Goal: Task Accomplishment & Management: Manage account settings

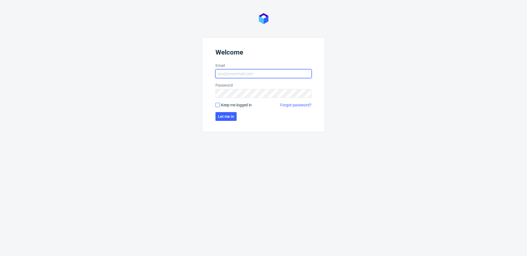
type input "[PERSON_NAME][EMAIL_ADDRESS][PERSON_NAME][DOMAIN_NAME]"
click at [218, 106] on input "Keep me logged in" at bounding box center [217, 105] width 4 height 4
checkbox input "true"
click at [220, 116] on span "Let me in" at bounding box center [226, 117] width 16 height 4
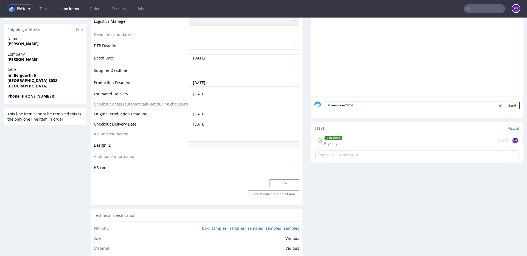
scroll to position [227, 0]
click at [343, 141] on div "Completed Etykiety 10 days ago MF" at bounding box center [416, 139] width 203 height 13
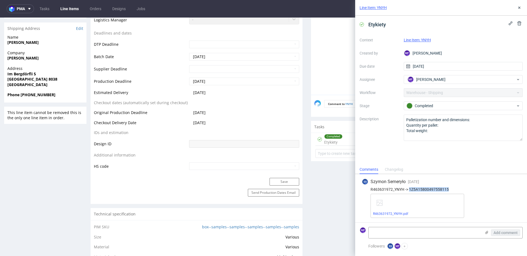
drag, startPoint x: 448, startPoint y: 188, endPoint x: 409, endPoint y: 190, distance: 39.2
click at [395, 185] on div "R463631972_YNYH -> 1Z5A15800497558115" at bounding box center [440, 189] width 159 height 4
copy div "1Z5A15800497558115"
click at [395, 185] on div "SS Szymon Semeryło 9 days ago 9th Sep 2025, 09:31 R463631972_YNYH -> 1Z5A158004…" at bounding box center [440, 198] width 163 height 48
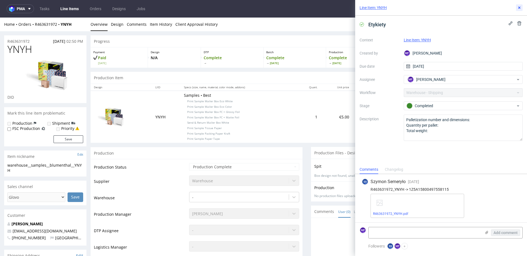
drag, startPoint x: 521, startPoint y: 8, endPoint x: 517, endPoint y: 13, distance: 6.3
click at [395, 8] on icon at bounding box center [519, 7] width 4 height 4
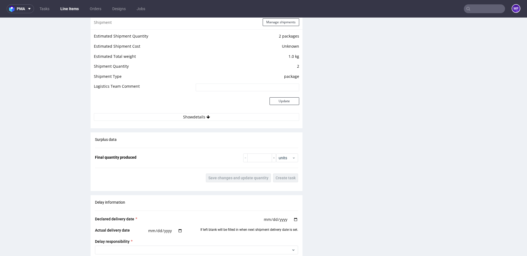
scroll to position [481, 0]
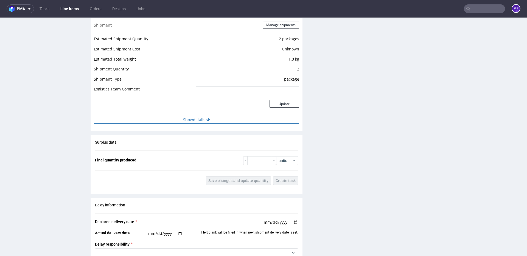
click at [224, 123] on button "Show details" at bounding box center [196, 120] width 205 height 8
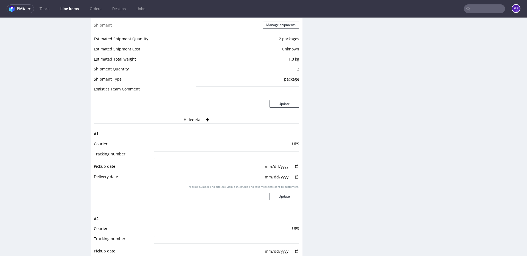
click at [182, 155] on input at bounding box center [226, 155] width 145 height 8
paste input "1Z5A15800497558115"
type input "1Z5A15800497558115"
click at [362, 161] on div "Production Files - Design Spit Spit request impossible Box design not found, un…" at bounding box center [417, 121] width 212 height 911
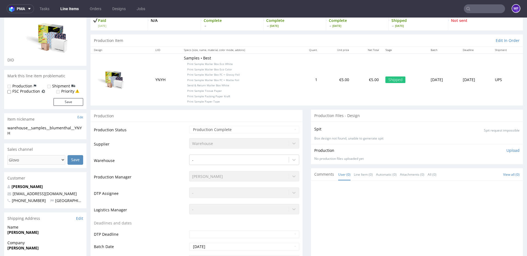
scroll to position [0, 0]
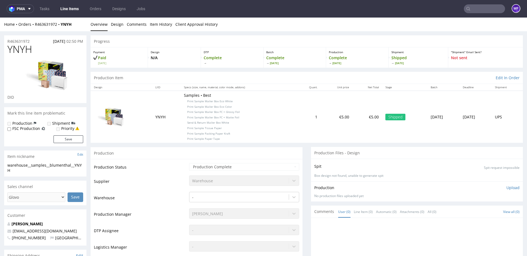
click at [236, 151] on div "Production" at bounding box center [197, 153] width 212 height 12
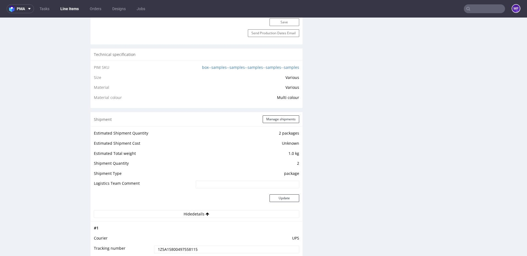
scroll to position [383, 0]
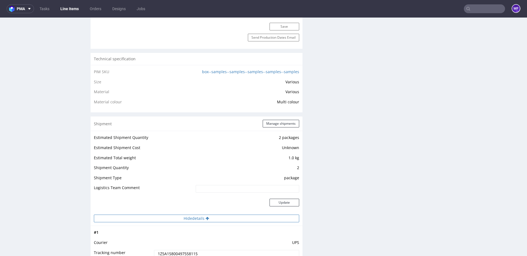
click at [210, 185] on button "Hide details" at bounding box center [196, 219] width 205 height 8
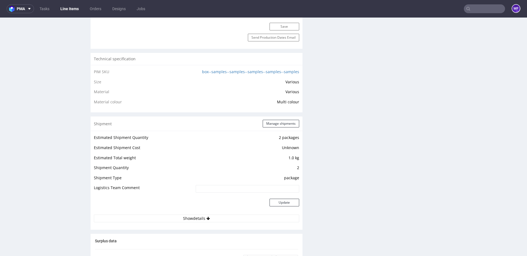
click at [239, 185] on div "Update" at bounding box center [247, 203] width 103 height 13
click at [232, 185] on button "Show details" at bounding box center [196, 219] width 205 height 8
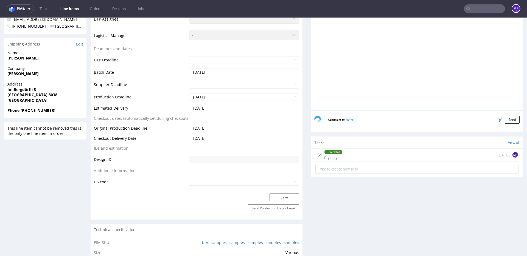
scroll to position [214, 0]
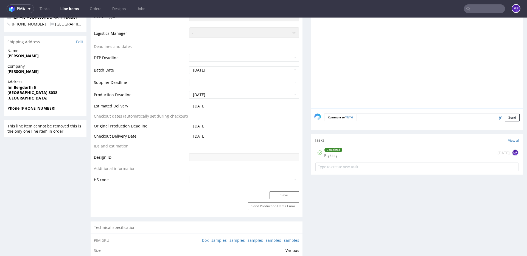
click at [349, 151] on div "Completed Etykiety 10 days ago MF" at bounding box center [416, 152] width 203 height 13
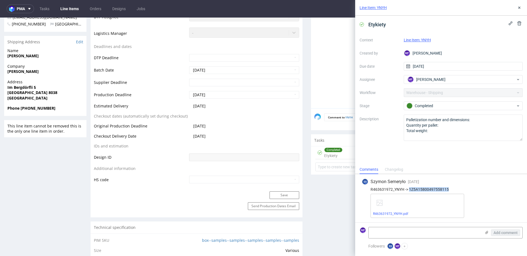
drag, startPoint x: 447, startPoint y: 189, endPoint x: 409, endPoint y: 190, distance: 37.3
click at [395, 185] on div "R463631972_YNYH -> 1Z5A15800497558115" at bounding box center [440, 189] width 159 height 4
copy div "1Z5A15800497558115"
drag, startPoint x: 348, startPoint y: 204, endPoint x: 348, endPoint y: 221, distance: 17.6
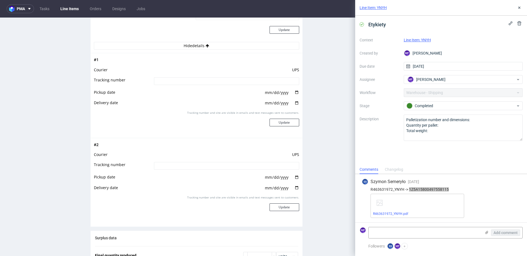
scroll to position [555, 0]
click at [194, 79] on input at bounding box center [226, 82] width 145 height 8
paste input "1Z5A15800497558115"
type input "1Z5A15800497558115"
click at [311, 138] on div "Production Files - Design Spit Spit request impossible Box design not found, un…" at bounding box center [417, 47] width 212 height 911
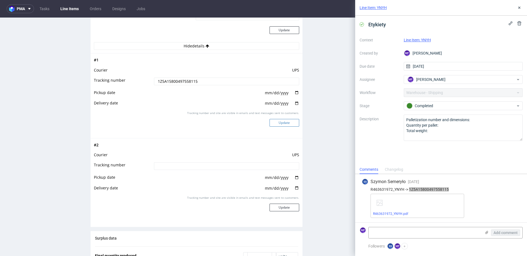
click at [280, 122] on button "Update" at bounding box center [284, 123] width 30 height 8
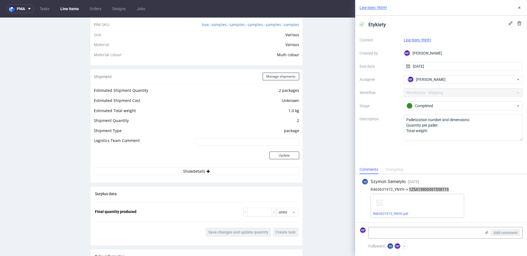
scroll to position [429, 0]
click at [222, 173] on button "Show details" at bounding box center [196, 173] width 205 height 8
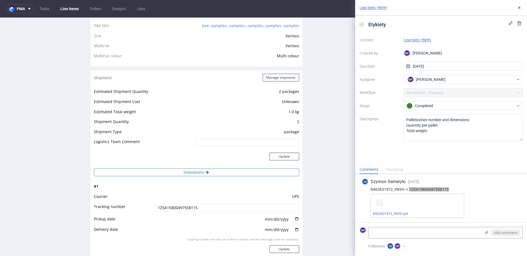
click at [222, 173] on button "Hide details" at bounding box center [196, 173] width 205 height 8
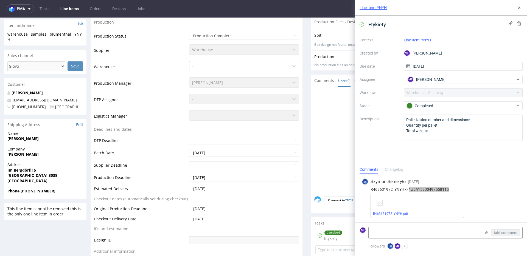
scroll to position [0, 0]
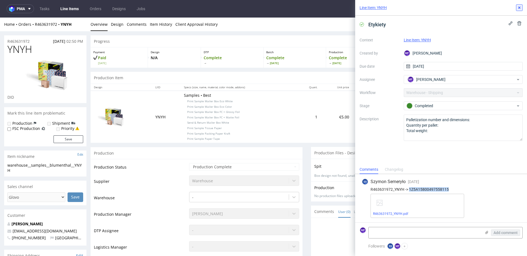
click at [395, 9] on icon at bounding box center [519, 7] width 4 height 4
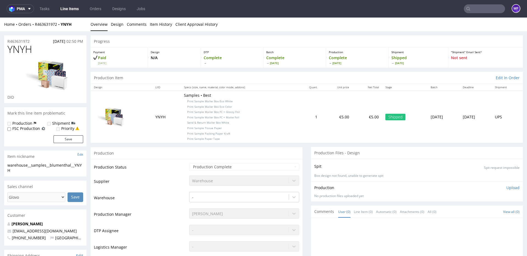
click at [47, 10] on link "Tasks" at bounding box center [44, 8] width 16 height 9
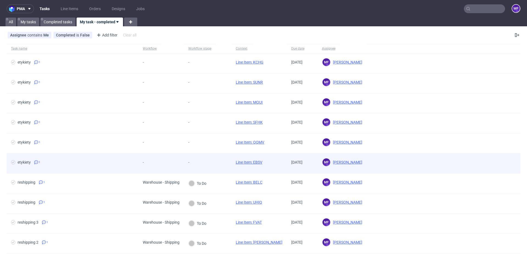
click at [217, 161] on div "-" at bounding box center [207, 164] width 47 height 20
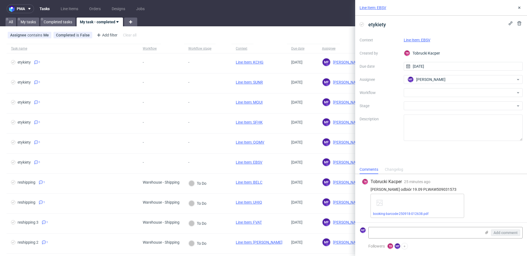
click at [395, 185] on div "booking-barcode-250918-012638.pdf" at bounding box center [417, 206] width 94 height 24
click at [395, 185] on link "booking-barcode-250918-012638.pdf" at bounding box center [400, 214] width 55 height 4
drag, startPoint x: 432, startPoint y: 40, endPoint x: 421, endPoint y: 40, distance: 10.7
click at [395, 40] on div "Line Item: EBSV" at bounding box center [462, 40] width 119 height 7
copy link "EBSV"
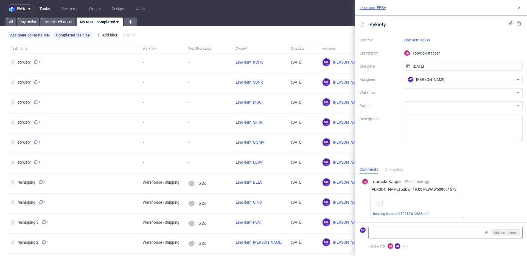
click at [395, 134] on label "Description" at bounding box center [379, 128] width 40 height 24
click at [395, 93] on div at bounding box center [462, 92] width 119 height 9
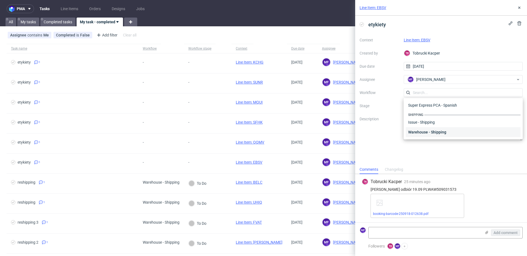
click at [395, 131] on div "Warehouse - Shipping" at bounding box center [463, 132] width 115 height 10
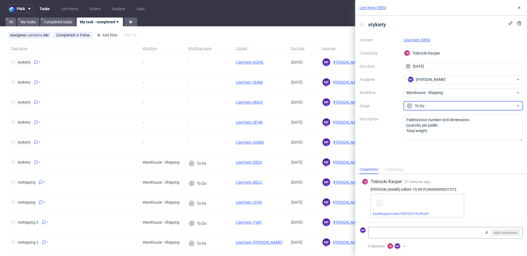
click at [395, 107] on div "To Do" at bounding box center [460, 106] width 109 height 6
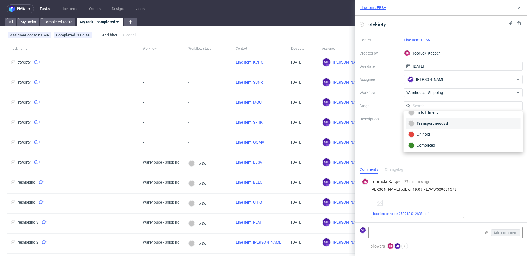
scroll to position [29, 0]
click at [395, 143] on div "Completed" at bounding box center [463, 145] width 110 height 6
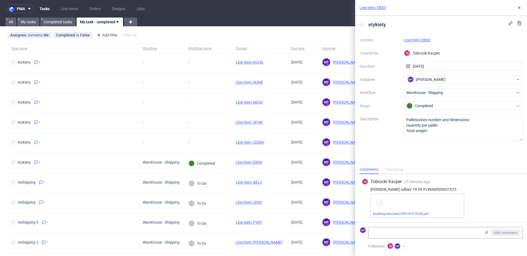
click at [395, 41] on link "Line Item: EBSV" at bounding box center [416, 40] width 27 height 4
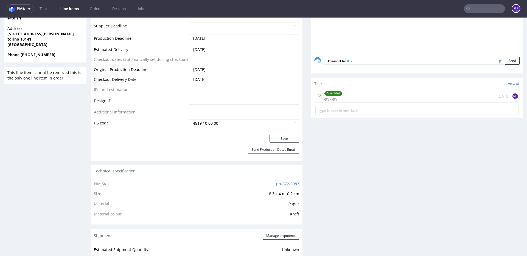
scroll to position [228, 0]
click at [350, 99] on div "Completed etykiety [DATE] MF" at bounding box center [416, 97] width 203 height 13
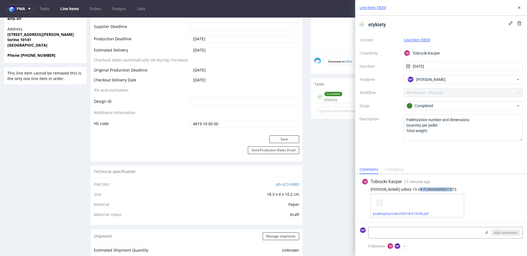
drag, startPoint x: 449, startPoint y: 188, endPoint x: 416, endPoint y: 190, distance: 33.5
click at [416, 190] on div "[PERSON_NAME] odbiór 19.09 PLWAW509031573" at bounding box center [440, 189] width 159 height 4
copy div "PLWAW509031573"
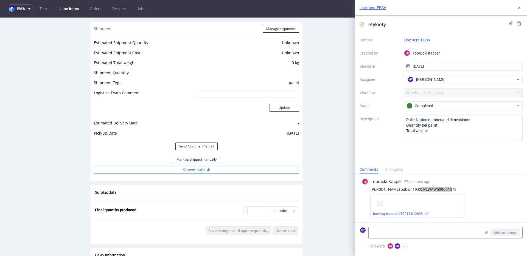
click at [193, 171] on button "Show details" at bounding box center [196, 170] width 205 height 8
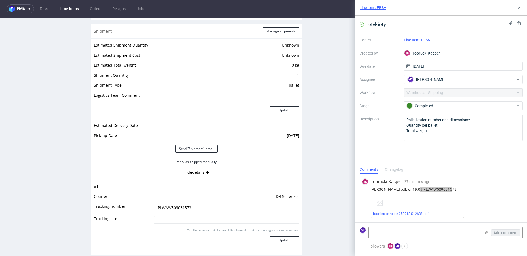
click at [198, 198] on td "DB Schenker" at bounding box center [225, 198] width 146 height 10
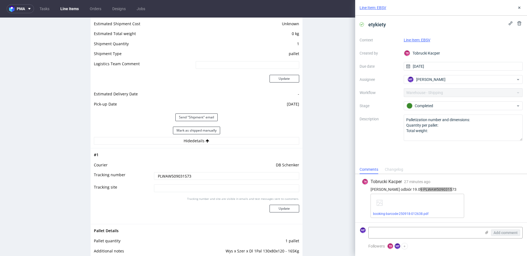
scroll to position [465, 0]
click at [205, 166] on td "DB Schenker" at bounding box center [225, 167] width 146 height 10
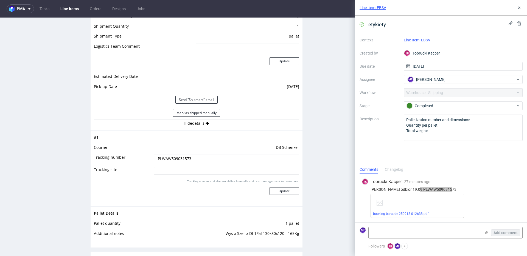
scroll to position [479, 0]
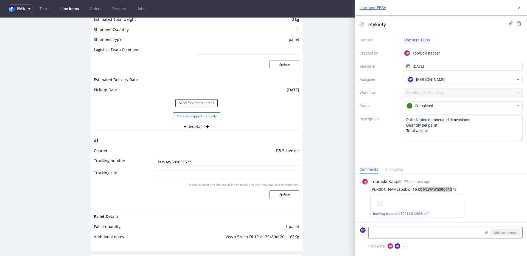
click at [197, 117] on button "Mark as shipped manually" at bounding box center [196, 116] width 47 height 8
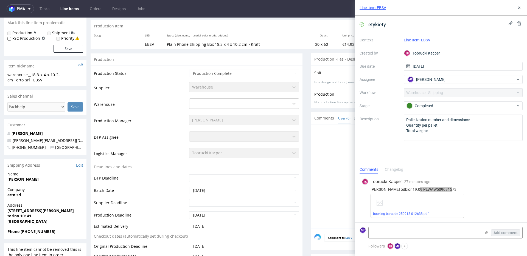
scroll to position [0, 0]
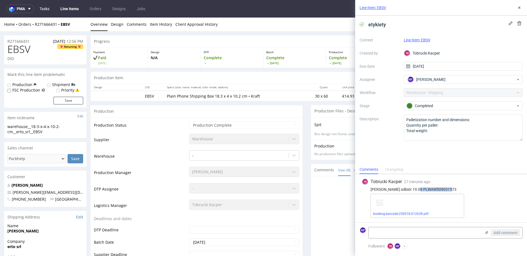
click at [49, 11] on link "Tasks" at bounding box center [44, 8] width 16 height 9
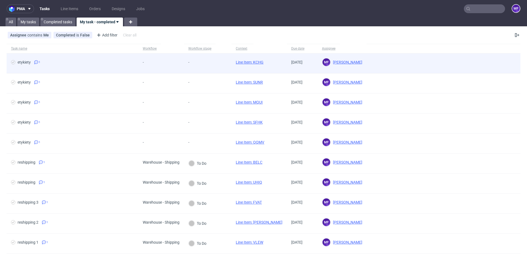
click at [212, 65] on div "-" at bounding box center [207, 63] width 47 height 20
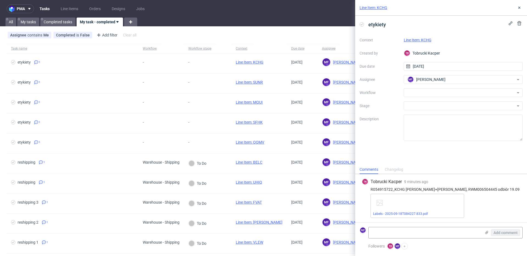
scroll to position [1, 0]
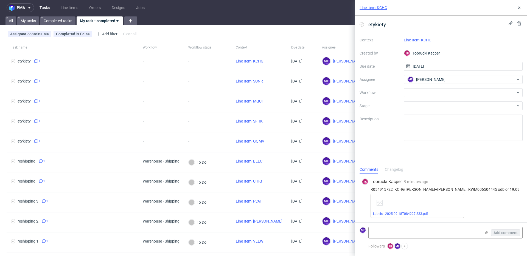
click at [423, 206] on div "Labels - 2025-09-18T084227.833.pdf" at bounding box center [417, 206] width 94 height 24
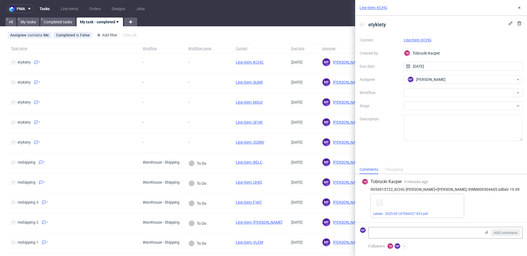
click at [394, 203] on div "Labels - 2025-09-18T084227.833.pdf" at bounding box center [417, 206] width 94 height 24
click at [403, 215] on link "Labels - 2025-09-18T084227.833.pdf" at bounding box center [400, 214] width 55 height 4
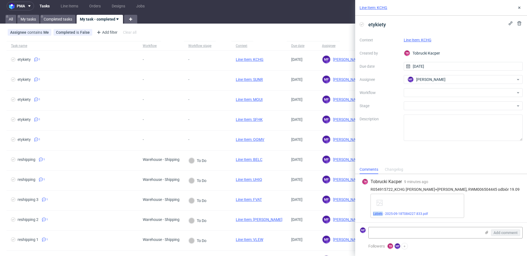
scroll to position [4, 0]
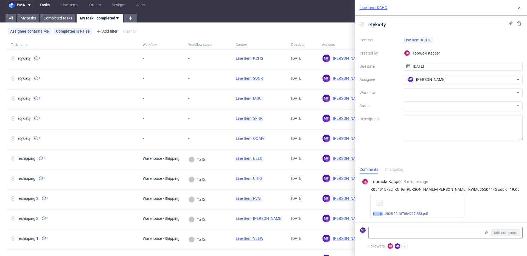
click at [423, 41] on link "Line Item: KCHG" at bounding box center [417, 40] width 28 height 4
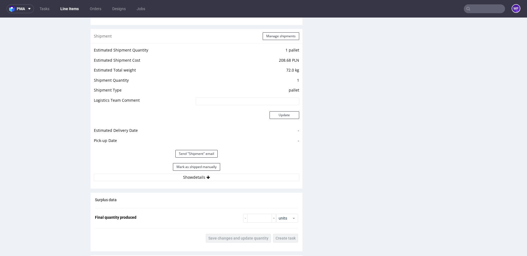
scroll to position [523, 0]
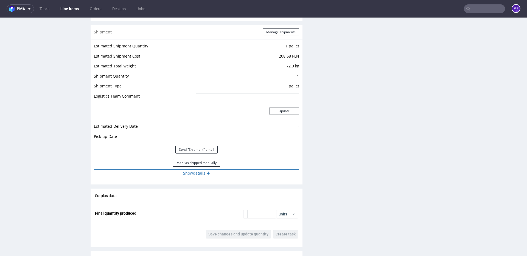
click at [201, 172] on button "Show details" at bounding box center [196, 173] width 205 height 8
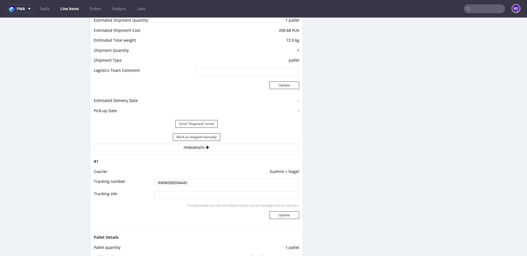
scroll to position [549, 0]
click at [209, 136] on button "Mark as shipped manually" at bounding box center [196, 136] width 47 height 8
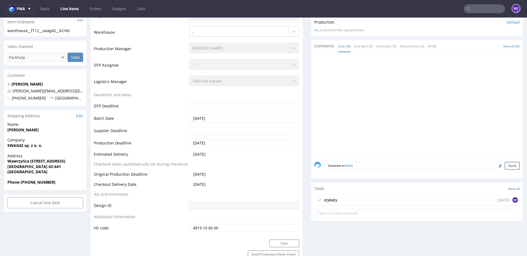
scroll to position [145, 0]
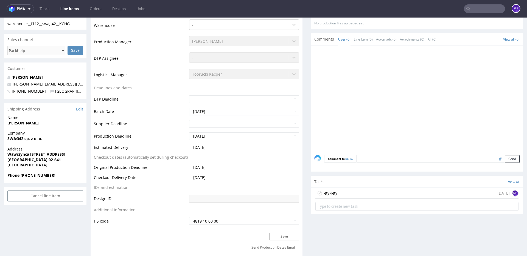
click at [334, 196] on div "etykiety" at bounding box center [330, 193] width 13 height 7
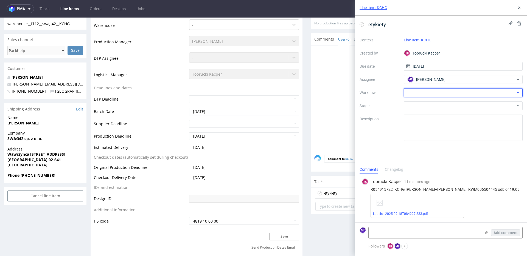
click at [450, 95] on div at bounding box center [462, 92] width 119 height 9
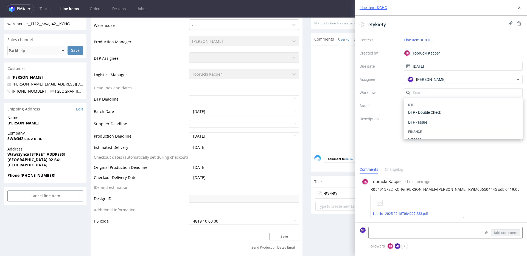
scroll to position [337, 0]
click at [432, 129] on div "Warehouse - Shipping" at bounding box center [463, 132] width 115 height 10
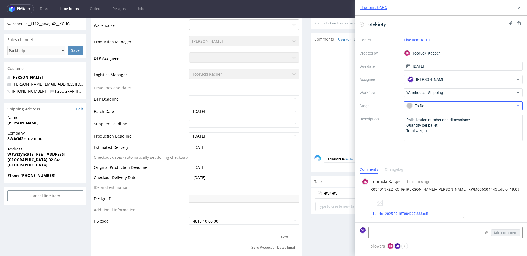
click at [429, 110] on div "Context Line Item: KCHG Created by TK Tobrucki Kacper Due date 19/09/2025 Assig…" at bounding box center [440, 88] width 163 height 105
click at [429, 108] on div "To Do" at bounding box center [460, 106] width 109 height 6
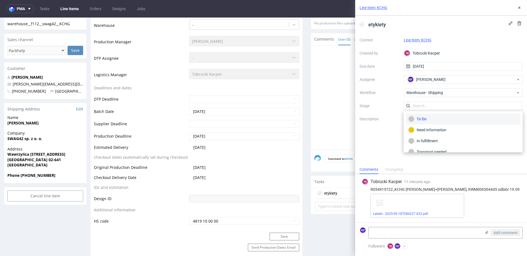
scroll to position [29, 0]
click at [430, 144] on div "Completed" at bounding box center [463, 145] width 110 height 6
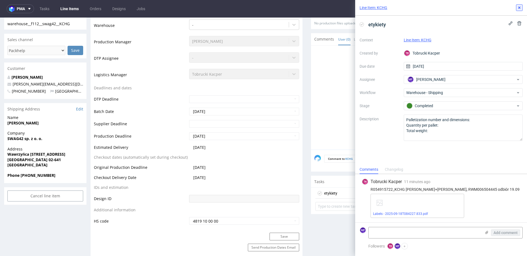
click at [518, 9] on use at bounding box center [519, 8] width 2 height 2
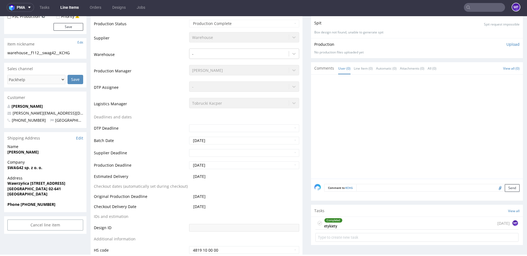
scroll to position [111, 0]
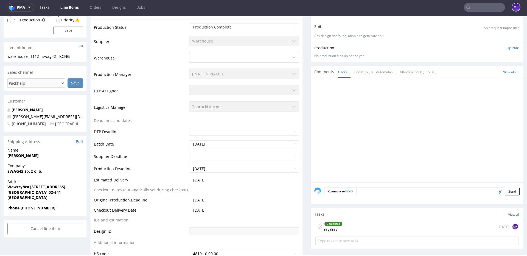
click at [49, 7] on link "Tasks" at bounding box center [44, 7] width 16 height 9
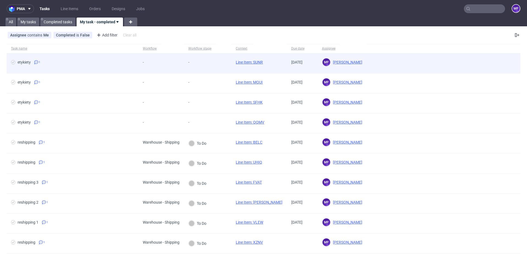
click at [250, 63] on link "Line Item: SUNR" at bounding box center [249, 62] width 27 height 4
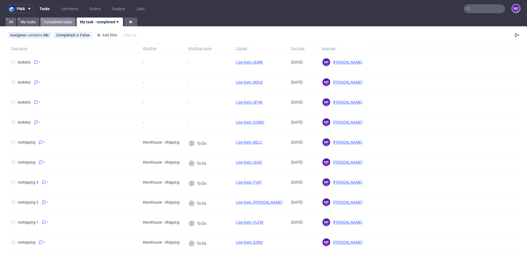
click at [61, 24] on link "Completed tasks" at bounding box center [57, 22] width 35 height 9
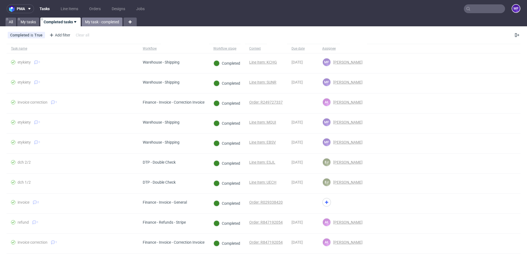
click at [88, 23] on link "My task - completed" at bounding box center [102, 22] width 41 height 9
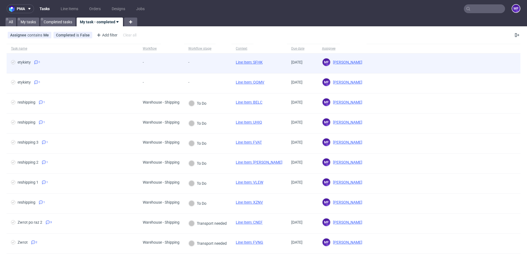
click at [248, 63] on link "Line Item: SFHK" at bounding box center [249, 62] width 27 height 4
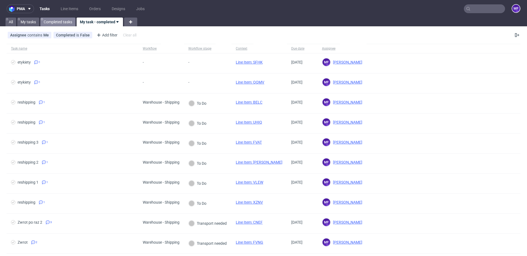
click at [64, 24] on link "Completed tasks" at bounding box center [57, 22] width 35 height 9
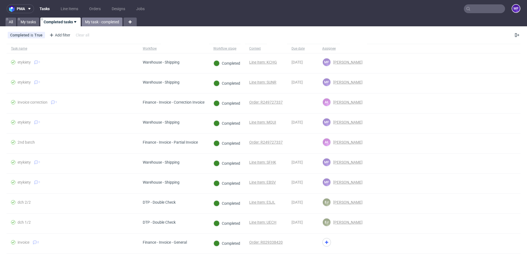
click at [91, 21] on link "My task - completed" at bounding box center [102, 22] width 41 height 9
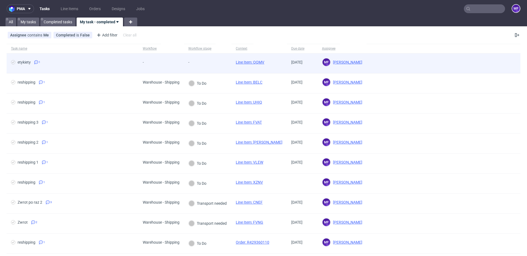
click at [250, 63] on link "Line Item: QQMV" at bounding box center [250, 62] width 29 height 4
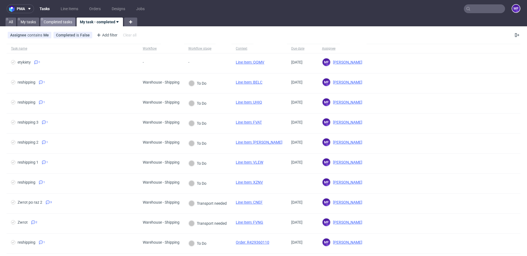
click at [61, 19] on link "Completed tasks" at bounding box center [57, 22] width 35 height 9
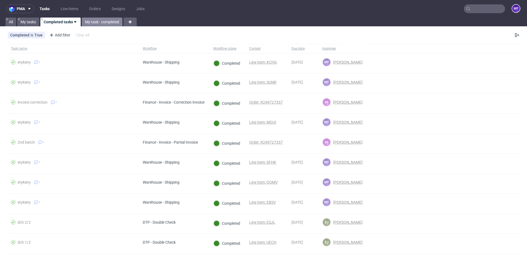
click at [94, 20] on link "My task - completed" at bounding box center [102, 22] width 41 height 9
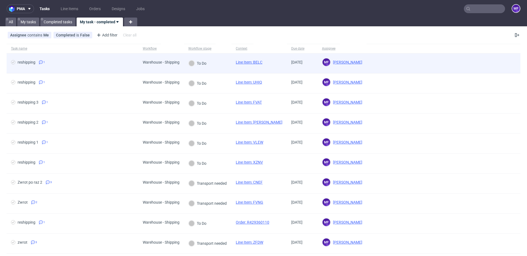
click at [126, 64] on span "reshipping 1" at bounding box center [72, 63] width 123 height 7
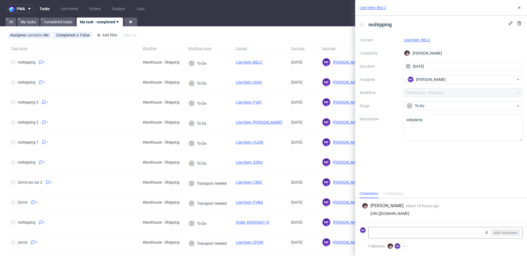
click at [412, 41] on link "Line Item: BELC" at bounding box center [416, 40] width 27 height 4
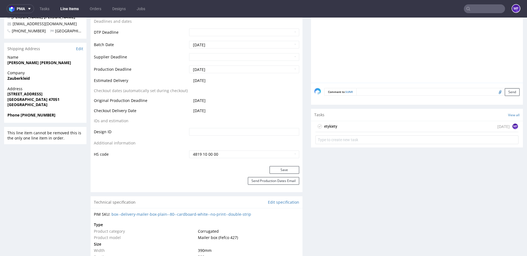
scroll to position [223, 0]
click at [346, 131] on div "etykiety today MF" at bounding box center [416, 126] width 203 height 11
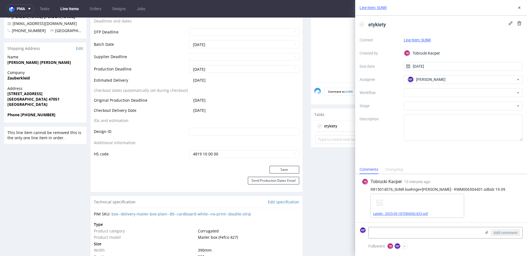
click at [417, 213] on link "Labels - 2025-09-18T084000.833.pdf" at bounding box center [400, 214] width 55 height 4
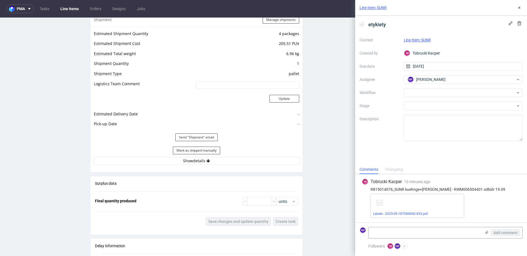
scroll to position [573, 0]
click at [198, 160] on button "Show details" at bounding box center [196, 160] width 205 height 8
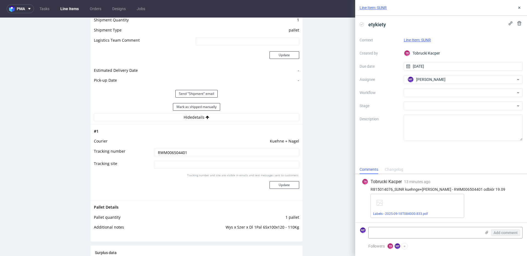
scroll to position [614, 0]
click at [191, 108] on button "Mark as shipped manually" at bounding box center [196, 108] width 47 height 8
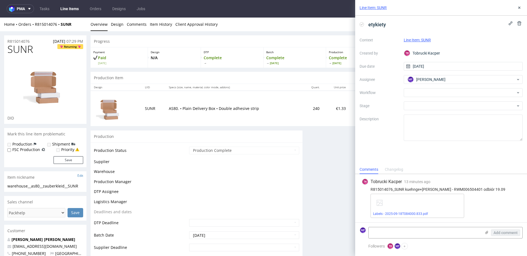
scroll to position [337, 0]
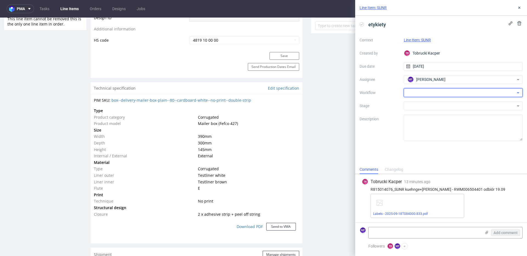
click at [430, 92] on div at bounding box center [462, 92] width 119 height 9
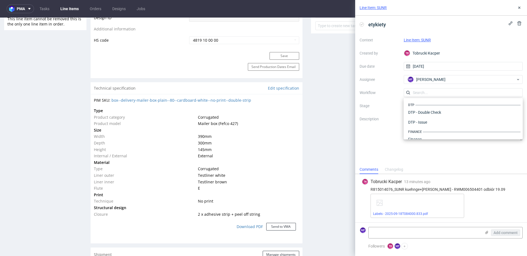
scroll to position [337, 0]
click at [423, 132] on div "Warehouse - Shipping" at bounding box center [463, 132] width 115 height 10
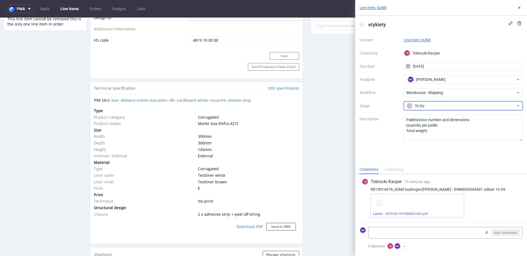
click at [427, 106] on div "To Do" at bounding box center [460, 106] width 109 height 6
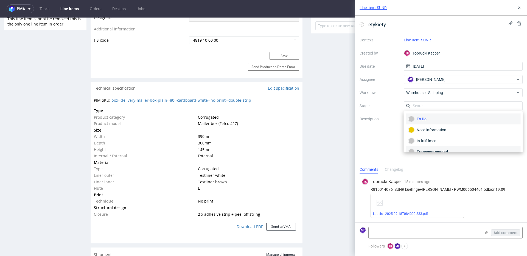
scroll to position [29, 0]
click at [427, 143] on div "Completed" at bounding box center [463, 145] width 110 height 6
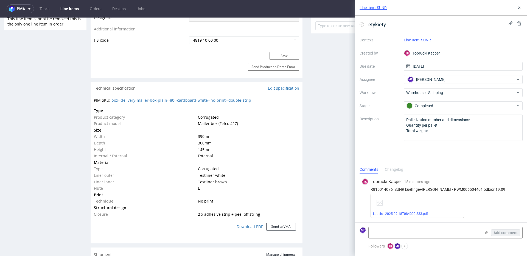
click at [413, 148] on div "etykiety Context Line Item: SUNR Created by TK Tobrucki Kacper Due date 18/09/2…" at bounding box center [441, 90] width 172 height 149
click at [519, 9] on icon at bounding box center [519, 7] width 4 height 4
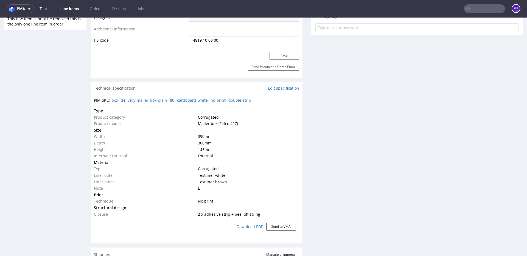
click at [41, 11] on link "Tasks" at bounding box center [44, 8] width 16 height 9
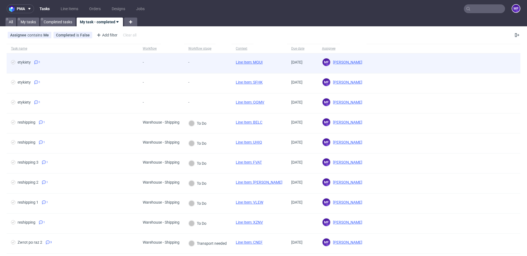
click at [244, 62] on link "Line Item: MQUI" at bounding box center [249, 62] width 27 height 4
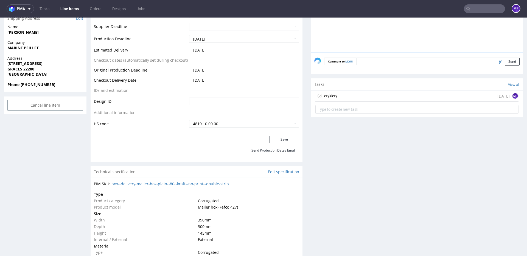
scroll to position [254, 0]
click at [355, 94] on div "etykiety [DATE] MF" at bounding box center [416, 95] width 203 height 11
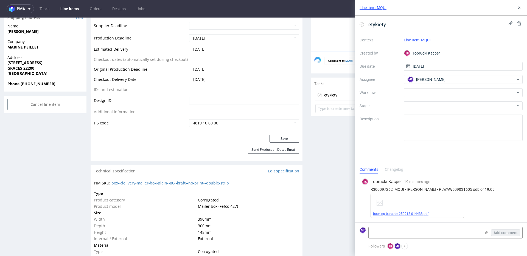
click at [424, 214] on link "booking-barcode-250918-014438.pdf" at bounding box center [400, 214] width 55 height 4
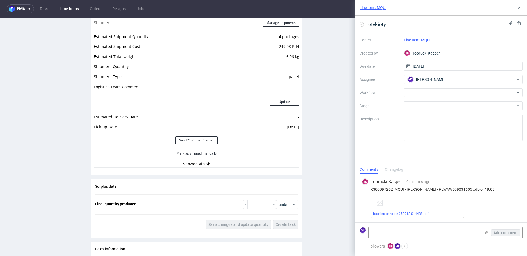
scroll to position [570, 0]
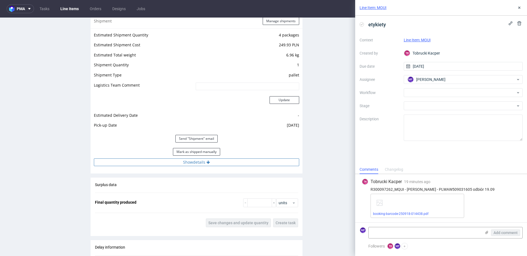
click at [192, 162] on button "Show details" at bounding box center [196, 163] width 205 height 8
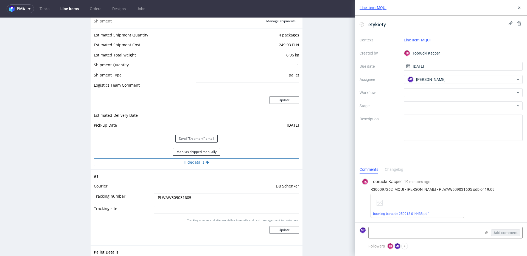
click at [192, 162] on button "Hide details" at bounding box center [196, 163] width 205 height 8
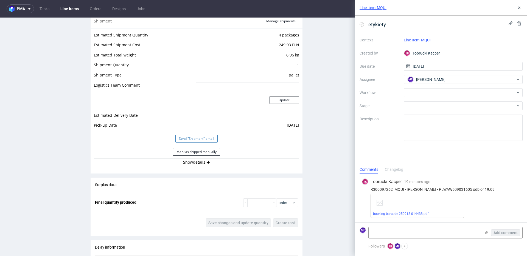
drag, startPoint x: 196, startPoint y: 153, endPoint x: 207, endPoint y: 138, distance: 18.8
click at [196, 153] on button "Mark as shipped manually" at bounding box center [196, 152] width 47 height 8
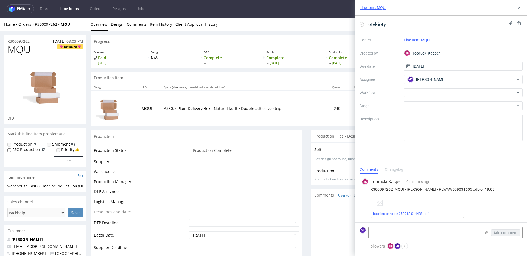
scroll to position [350, 0]
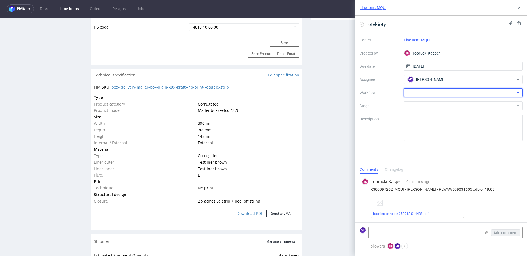
click at [432, 92] on div at bounding box center [462, 92] width 119 height 9
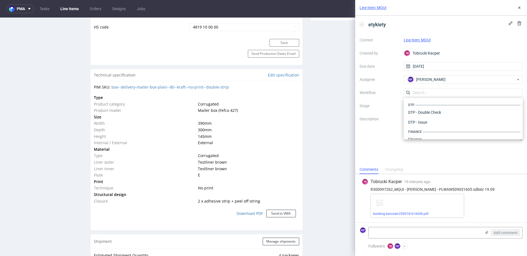
scroll to position [337, 0]
click at [427, 131] on div "Warehouse - Shipping" at bounding box center [463, 132] width 115 height 10
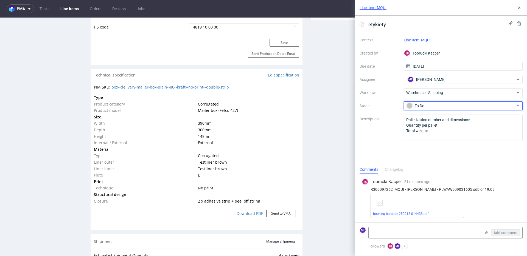
click at [427, 105] on div "To Do" at bounding box center [460, 106] width 109 height 6
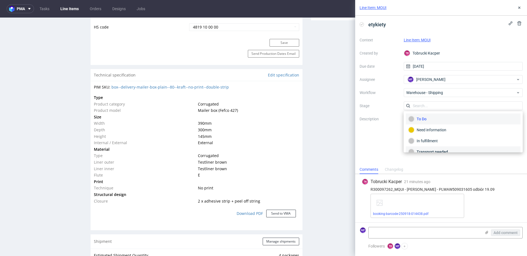
scroll to position [29, 0]
click at [432, 145] on div "Completed" at bounding box center [463, 145] width 110 height 6
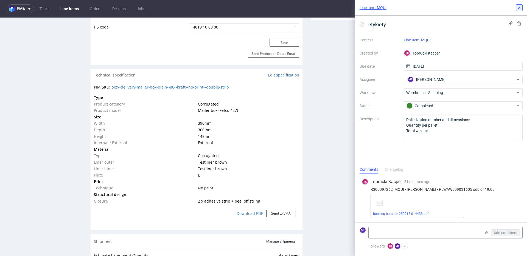
click at [518, 8] on use at bounding box center [519, 8] width 2 height 2
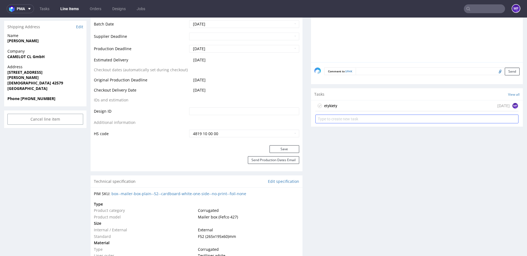
scroll to position [231, 0]
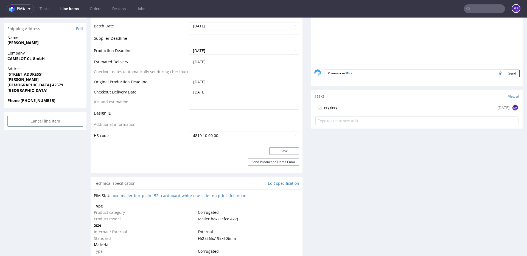
click at [347, 109] on div "etykiety in 1 day MF" at bounding box center [416, 107] width 203 height 11
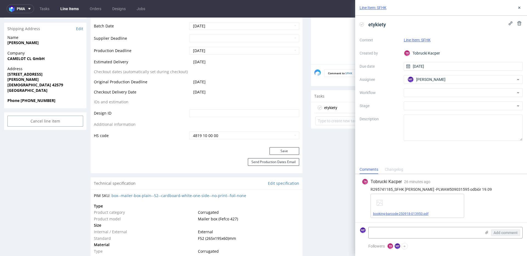
click at [401, 213] on link "booking-barcode-250918-013950.pdf" at bounding box center [400, 214] width 55 height 4
click at [437, 94] on div at bounding box center [462, 92] width 119 height 9
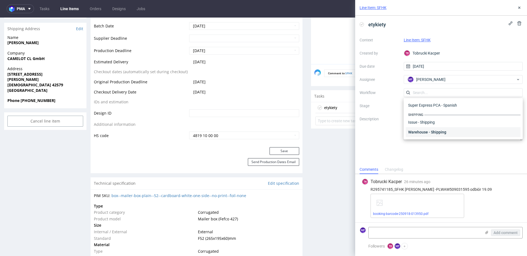
click at [426, 132] on div "Warehouse - Shipping" at bounding box center [463, 132] width 115 height 10
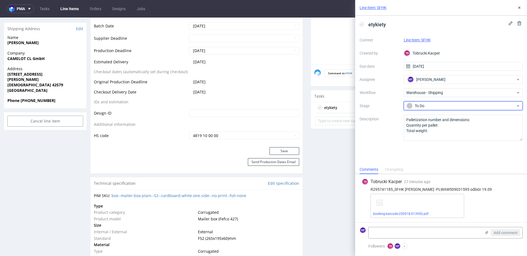
click at [427, 108] on div "To Do" at bounding box center [460, 106] width 109 height 6
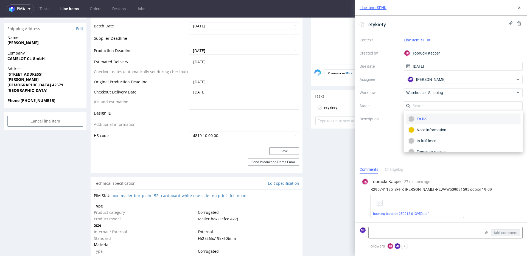
scroll to position [29, 0]
click at [425, 142] on div "Completed" at bounding box center [463, 145] width 110 height 6
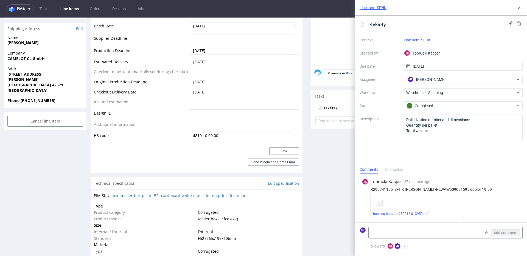
click at [390, 154] on div "etykiety Context Line Item: SFHK Created by TK Tobrucki Kacper Due date 19/09/2…" at bounding box center [441, 90] width 172 height 149
click at [519, 8] on icon at bounding box center [519, 7] width 4 height 4
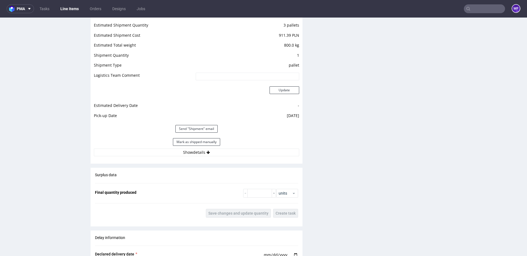
scroll to position [545, 0]
click at [179, 139] on button "Mark as shipped manually" at bounding box center [196, 141] width 47 height 8
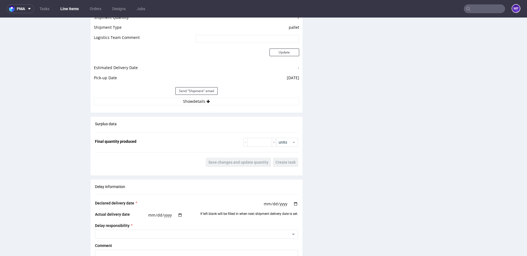
scroll to position [581, 0]
click at [203, 102] on button "Show details" at bounding box center [196, 102] width 205 height 8
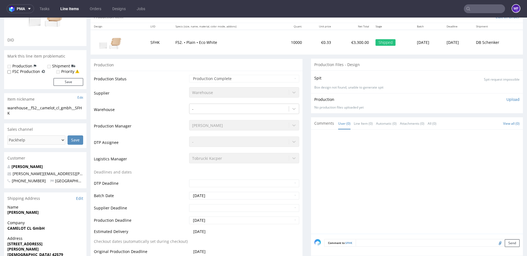
scroll to position [0, 0]
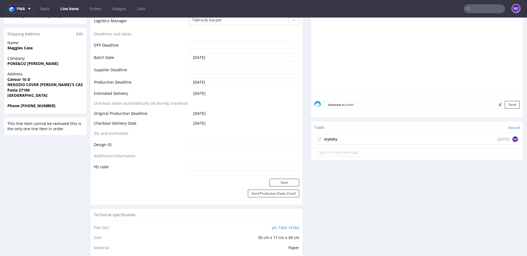
scroll to position [190, 0]
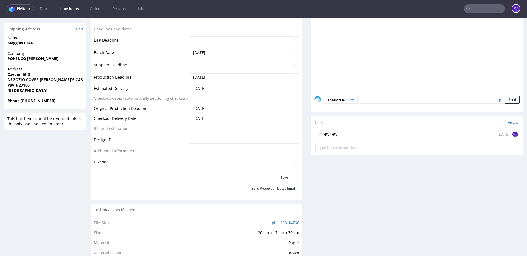
click at [344, 137] on div "etykiety [DATE] MF" at bounding box center [416, 134] width 203 height 11
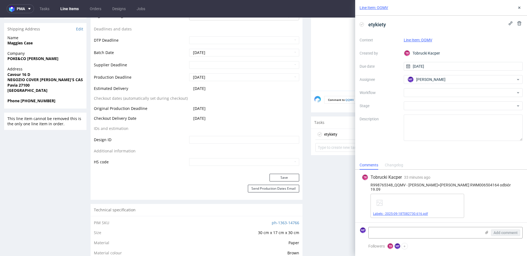
click at [416, 214] on link "Labels - 2025-09-18T082730.616.pdf" at bounding box center [400, 214] width 55 height 4
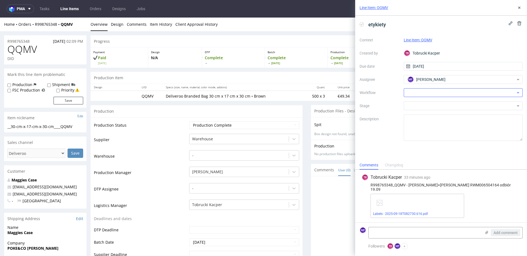
click at [445, 96] on div "Context Line Item: QQMV Created by [PERSON_NAME] Kacper Due date [DATE] Assigne…" at bounding box center [440, 88] width 163 height 105
click at [445, 95] on div at bounding box center [462, 92] width 119 height 9
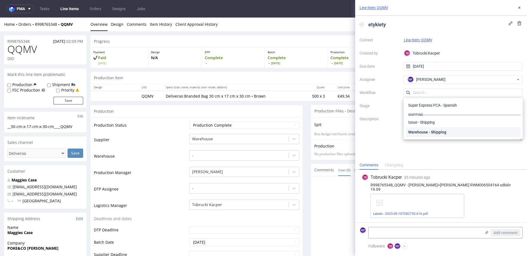
click at [428, 129] on div "Warehouse - Shipping" at bounding box center [463, 132] width 115 height 10
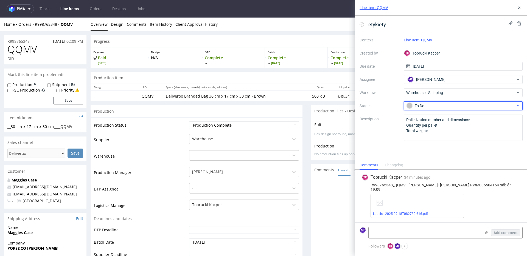
click at [429, 109] on span "To Do" at bounding box center [461, 106] width 110 height 7
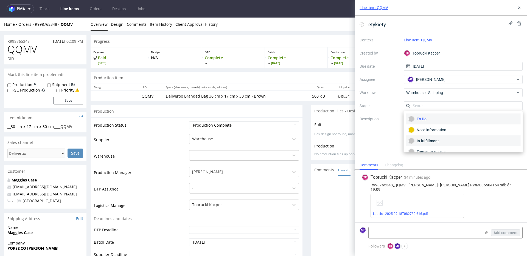
scroll to position [29, 0]
click at [426, 142] on div "Completed" at bounding box center [463, 145] width 110 height 6
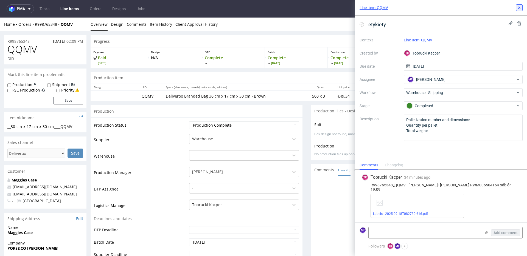
drag, startPoint x: 518, startPoint y: 5, endPoint x: 469, endPoint y: 7, distance: 49.1
click at [518, 5] on icon at bounding box center [519, 7] width 4 height 4
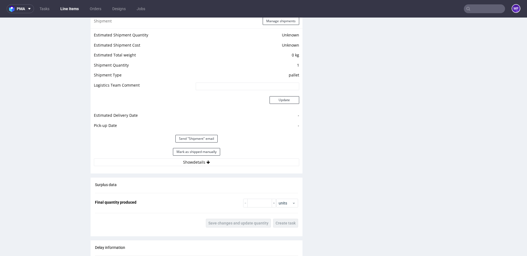
scroll to position [450, 0]
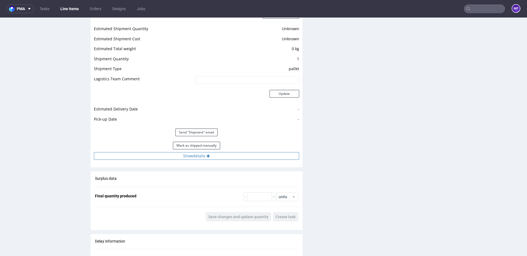
click at [187, 155] on button "Show details" at bounding box center [196, 156] width 205 height 8
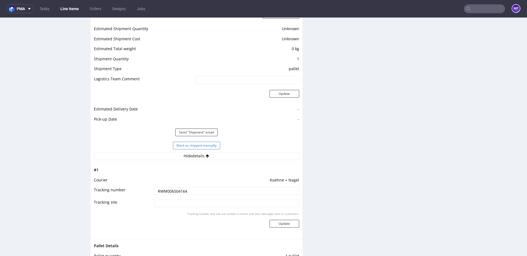
click at [191, 145] on button "Mark as shipped manually" at bounding box center [196, 146] width 47 height 8
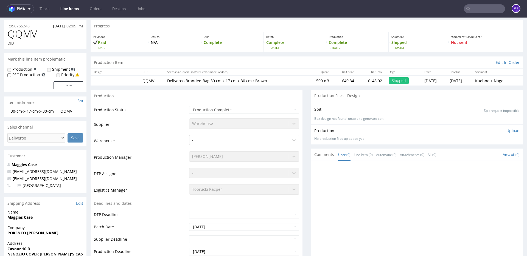
scroll to position [0, 0]
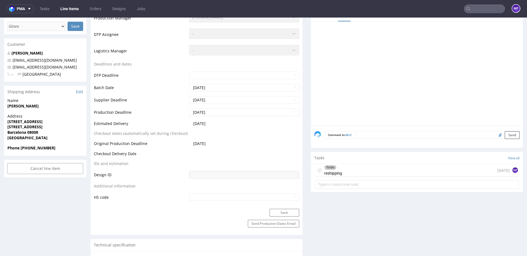
scroll to position [168, 0]
click at [348, 173] on div "To Do reshipping [DATE] MF" at bounding box center [416, 171] width 203 height 13
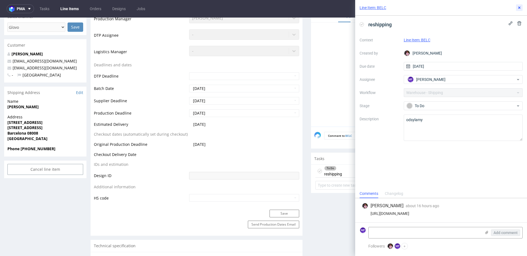
drag, startPoint x: 518, startPoint y: 9, endPoint x: 508, endPoint y: 13, distance: 10.6
click at [518, 9] on icon at bounding box center [519, 7] width 4 height 4
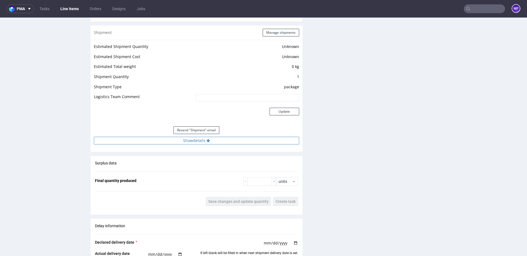
click at [196, 142] on button "Show details" at bounding box center [196, 141] width 205 height 8
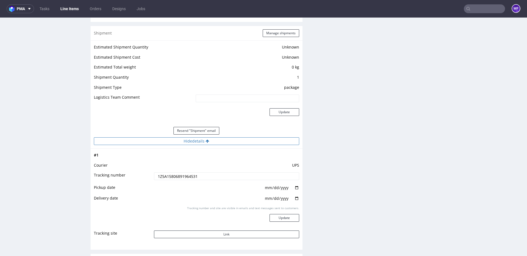
scroll to position [445, 0]
drag, startPoint x: 196, startPoint y: 177, endPoint x: 145, endPoint y: 174, distance: 51.4
click at [145, 174] on tr "Tracking number 1Z5A15806891964531" at bounding box center [196, 178] width 205 height 12
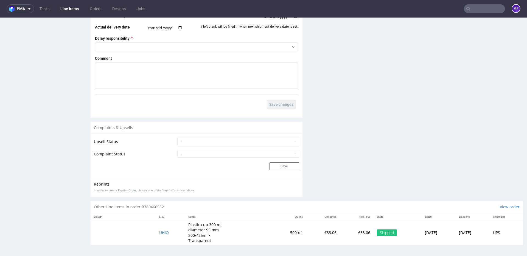
scroll to position [1, 0]
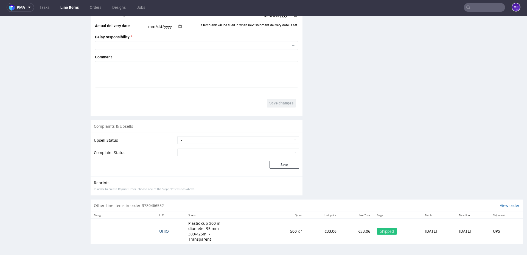
click at [161, 231] on span "UHIQ" at bounding box center [164, 231] width 10 height 5
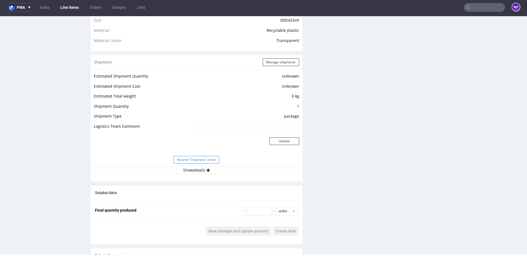
scroll to position [402, 0]
click at [187, 170] on button "Show details" at bounding box center [196, 170] width 205 height 8
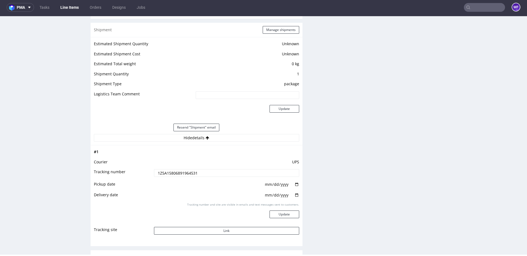
scroll to position [435, 0]
drag, startPoint x: 200, startPoint y: 172, endPoint x: 132, endPoint y: 171, distance: 68.6
click at [132, 171] on tr "Tracking number 1Z5A15806891964531" at bounding box center [196, 173] width 205 height 12
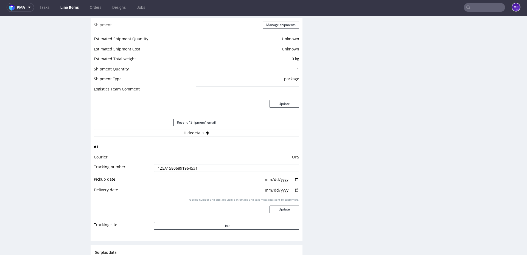
scroll to position [440, 0]
click at [47, 9] on link "Tasks" at bounding box center [44, 7] width 16 height 9
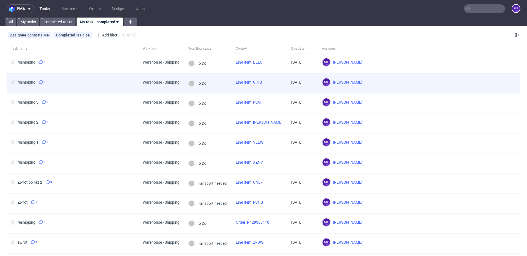
click at [165, 82] on div "Warehouse - Shipping" at bounding box center [161, 82] width 37 height 4
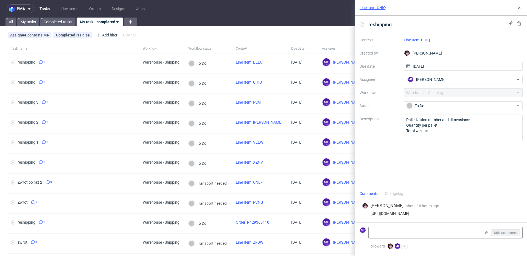
click at [406, 39] on link "Line Item: UHIQ" at bounding box center [416, 40] width 26 height 4
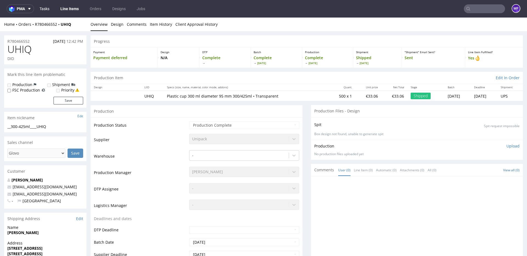
click at [51, 10] on link "Tasks" at bounding box center [44, 8] width 16 height 9
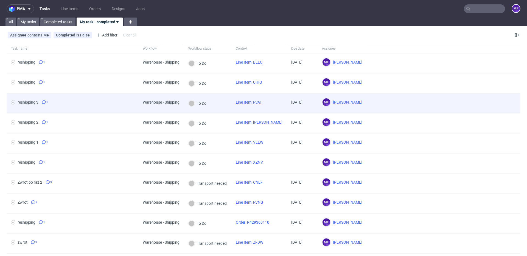
click at [237, 103] on link "Line Item: FVAT" at bounding box center [249, 102] width 26 height 4
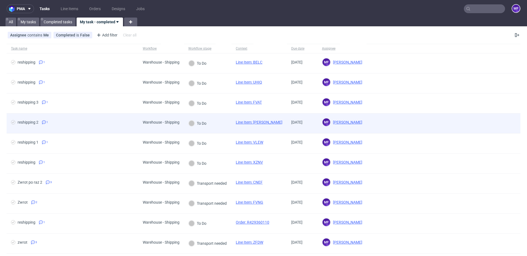
click at [255, 121] on link "Line Item: [PERSON_NAME]" at bounding box center [259, 122] width 47 height 4
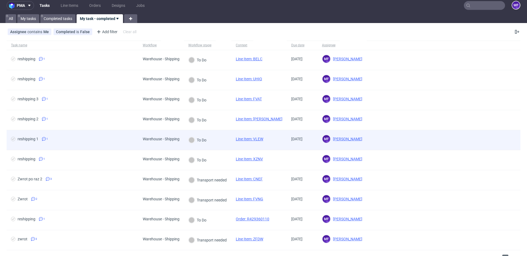
scroll to position [6, 0]
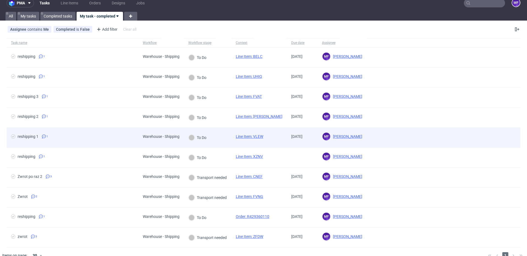
click at [245, 137] on link "Line Item: VLEW" at bounding box center [249, 136] width 27 height 4
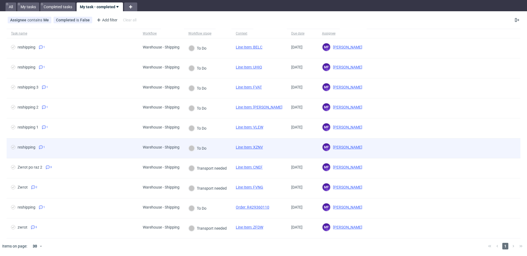
scroll to position [14, 0]
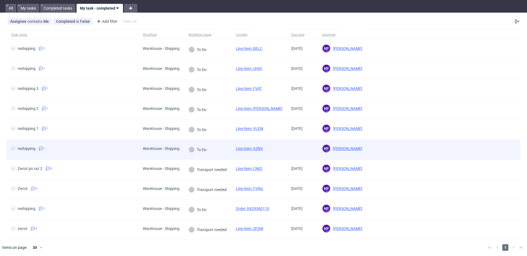
click at [258, 150] on link "Line Item: XZNV" at bounding box center [249, 148] width 27 height 4
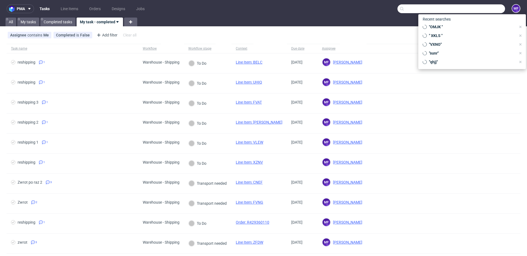
click at [480, 7] on input "text" at bounding box center [451, 8] width 108 height 9
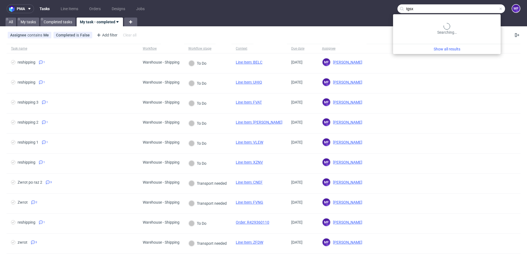
type input "tgsx"
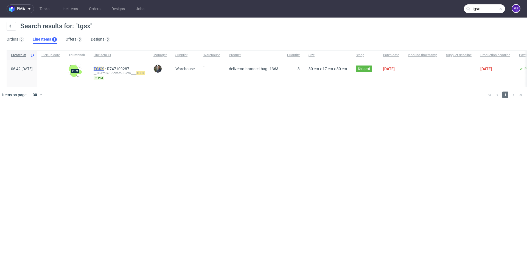
click at [104, 69] on mark "TGSX" at bounding box center [99, 69] width 10 height 4
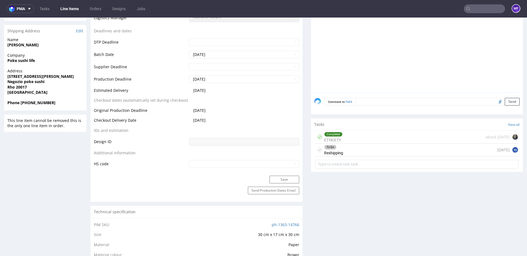
scroll to position [203, 0]
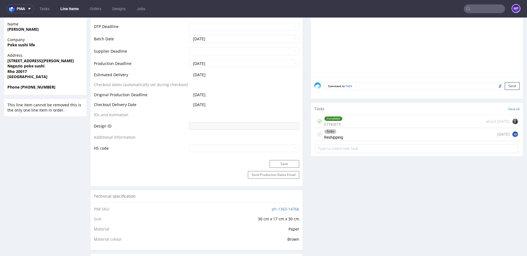
click at [355, 137] on div "To Do Reshipping [DATE] SS" at bounding box center [416, 134] width 203 height 13
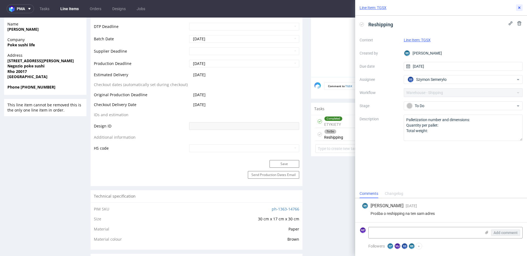
click at [518, 10] on icon at bounding box center [519, 7] width 4 height 4
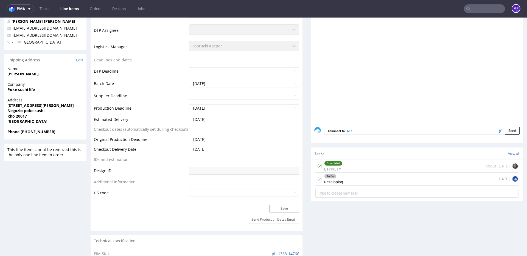
scroll to position [1, 0]
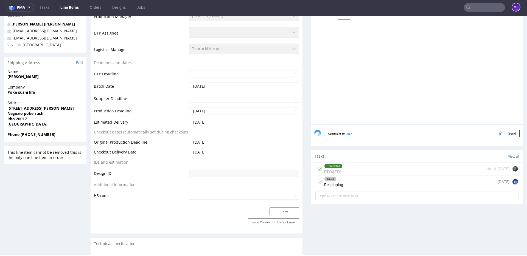
click at [286, 137] on table "Production Status Waiting for Artwork Waiting for Diecut Waiting for Mockup Wai…" at bounding box center [196, 82] width 205 height 235
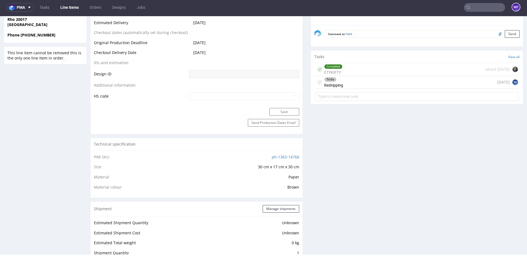
scroll to position [256, 0]
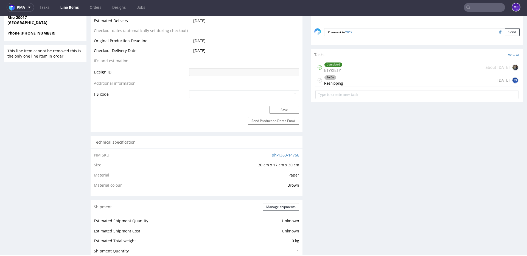
click at [318, 149] on div "Production Files - Design Spit Spit request impossible Box design not found, un…" at bounding box center [417, 235] width 212 height 775
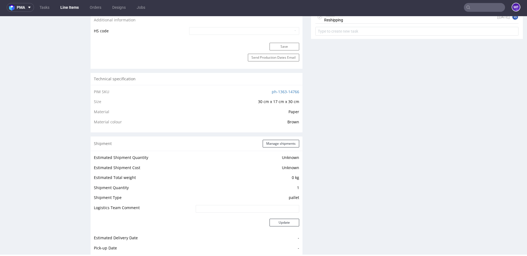
scroll to position [320, 0]
click at [349, 128] on div "Production Files - Design Spit Spit request impossible Box design not found, un…" at bounding box center [417, 170] width 212 height 775
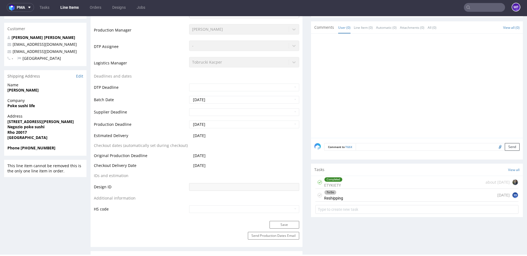
scroll to position [140, 0]
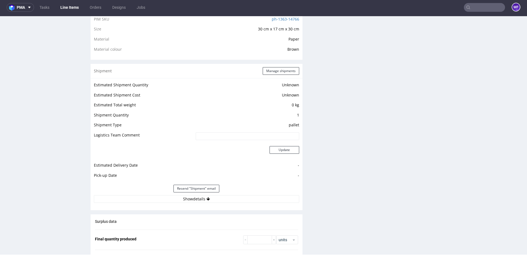
scroll to position [398, 0]
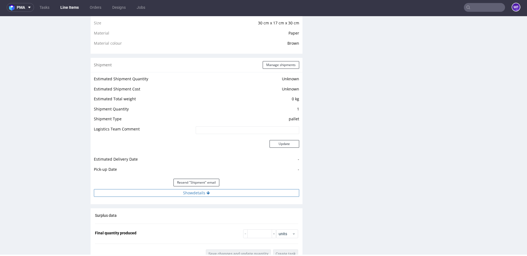
click at [204, 192] on button "Show details" at bounding box center [196, 193] width 205 height 8
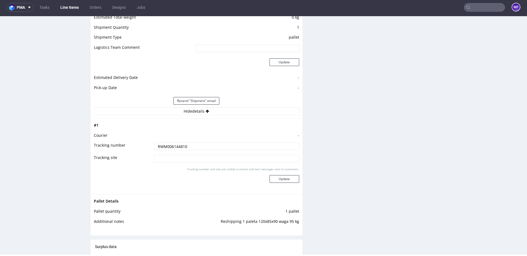
scroll to position [480, 0]
click at [297, 222] on div "Pallet Details Pallet quantity 1 pallet Additional notes Reshipping 1 paleta 12…" at bounding box center [197, 212] width 212 height 37
drag, startPoint x: 297, startPoint y: 222, endPoint x: 211, endPoint y: 224, distance: 86.4
click at [211, 224] on div "Pallet Details Pallet quantity 1 pallet Additional notes Reshipping 1 paleta 12…" at bounding box center [197, 212] width 212 height 37
copy tbody "Pallet Details Pallet quantity 1 pallet Additional notes"
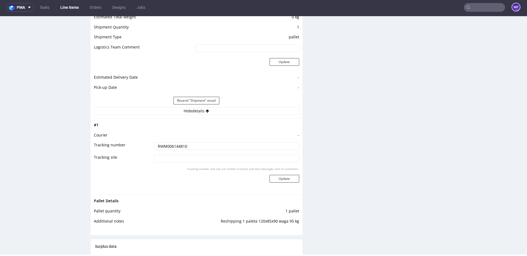
click at [390, 210] on div "Production Files - Design Spit Spit request impossible Box design not found, un…" at bounding box center [417, 66] width 212 height 887
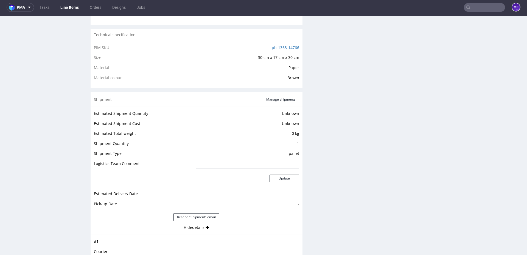
scroll to position [362, 0]
click at [311, 110] on div "Production Files - Design Spit Spit request impossible Box design not found, un…" at bounding box center [417, 185] width 212 height 887
click at [270, 102] on button "Manage shipments" at bounding box center [280, 101] width 36 height 8
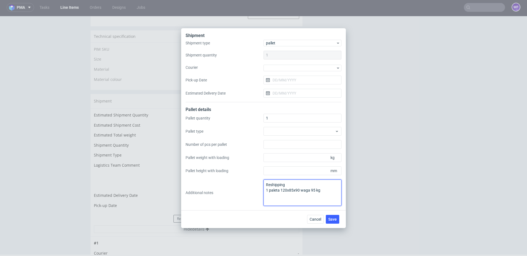
drag, startPoint x: 333, startPoint y: 189, endPoint x: 353, endPoint y: 245, distance: 60.2
click at [333, 189] on textarea "Reshipping 1 paleta 120x85x90 waga 95 kg" at bounding box center [302, 193] width 78 height 26
click at [368, 193] on div "Shipment Shipment type pallet Shipment quantity 1 Courier Pick-up Date Estimate…" at bounding box center [263, 128] width 527 height 256
click at [321, 221] on button "Cancel" at bounding box center [315, 219] width 16 height 9
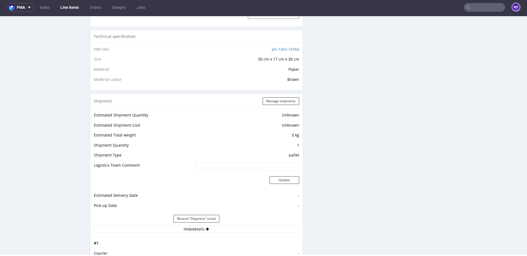
click at [341, 209] on div "Production Files - Design Spit Spit request impossible Box design not found, un…" at bounding box center [417, 185] width 212 height 887
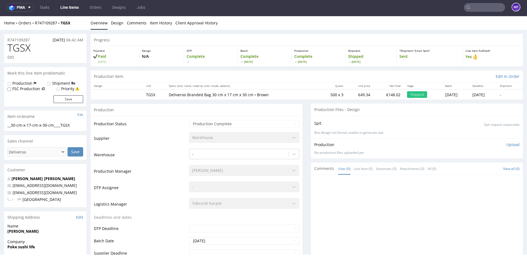
scroll to position [0, 0]
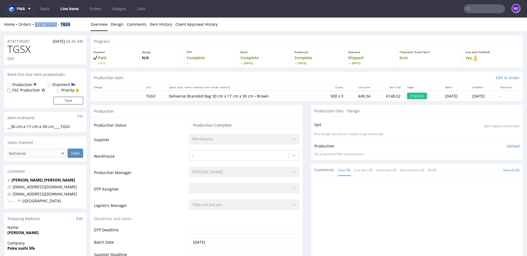
drag, startPoint x: 72, startPoint y: 23, endPoint x: 35, endPoint y: 26, distance: 37.4
click at [35, 26] on div "Home Orders R747109287 TGSX" at bounding box center [45, 24] width 82 height 5
copy div "R747109287 TGSX"
click at [46, 11] on link "Tasks" at bounding box center [44, 8] width 16 height 9
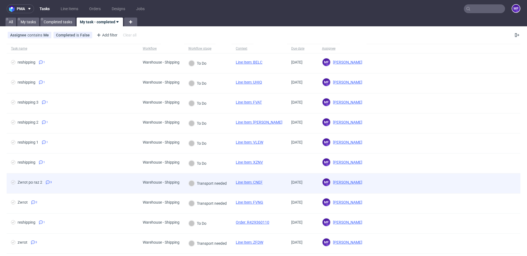
click at [245, 183] on link "Line Item: CNEF" at bounding box center [249, 182] width 27 height 4
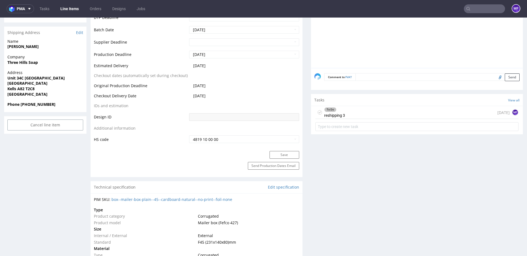
scroll to position [232, 0]
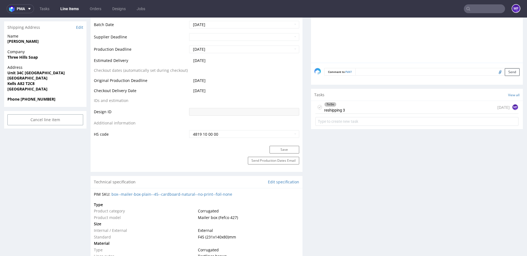
click at [348, 108] on div "To Do reshipping 3 [DATE] MF" at bounding box center [416, 107] width 203 height 13
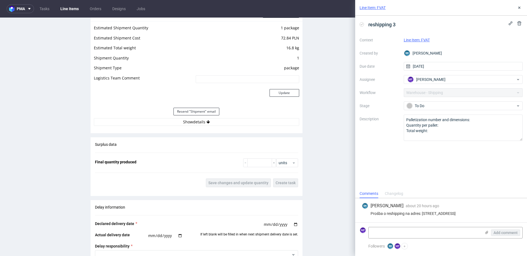
scroll to position [551, 0]
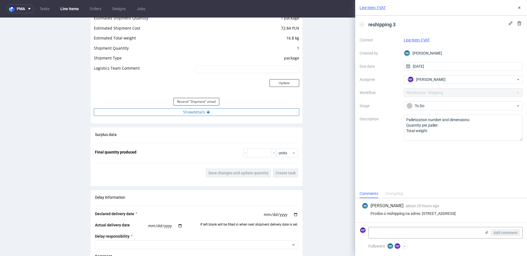
click at [196, 112] on button "Show details" at bounding box center [196, 112] width 205 height 8
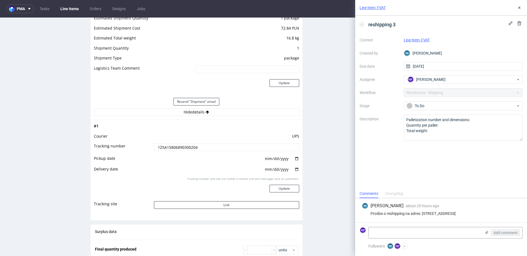
drag, startPoint x: 182, startPoint y: 149, endPoint x: 119, endPoint y: 148, distance: 62.8
click at [119, 148] on tr "Tracking number 1Z5A15806890300204" at bounding box center [196, 149] width 205 height 12
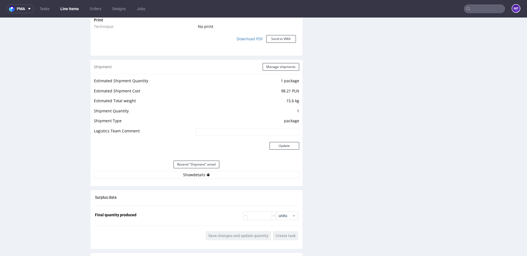
scroll to position [483, 0]
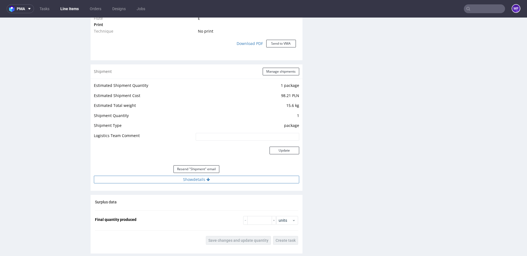
click at [199, 180] on button "Show details" at bounding box center [196, 180] width 205 height 8
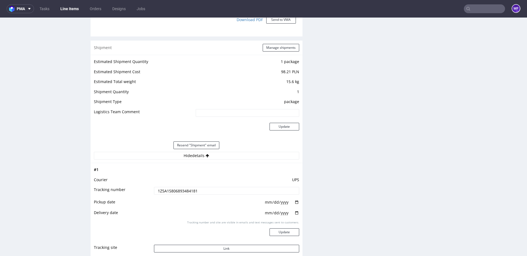
click at [126, 187] on tbody "# 1 Courier UPS Tracking number 1Z5A15806893484181 Pickup date 2025-09-05 Deliv…" at bounding box center [196, 211] width 205 height 90
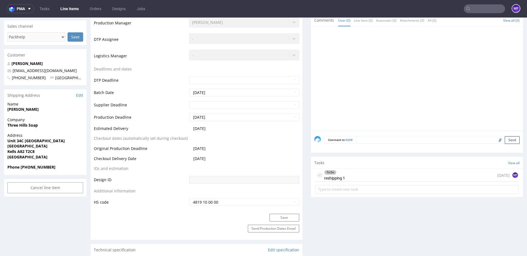
scroll to position [166, 0]
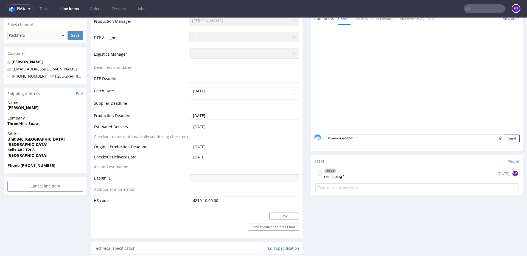
click at [348, 172] on div "To Do reshipping 1 [DATE] MF" at bounding box center [416, 173] width 203 height 13
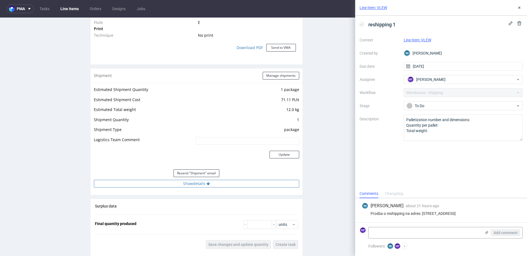
click at [194, 184] on button "Show details" at bounding box center [196, 184] width 205 height 8
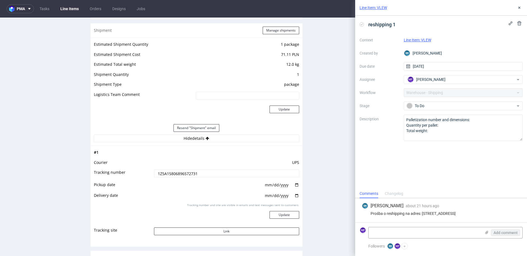
scroll to position [528, 0]
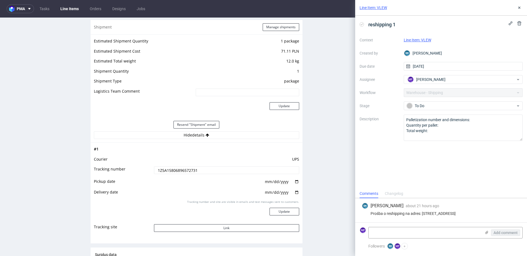
drag, startPoint x: 200, startPoint y: 169, endPoint x: 102, endPoint y: 166, distance: 98.2
click at [102, 166] on tr "Tracking number 1Z5A15806896572731" at bounding box center [196, 172] width 205 height 12
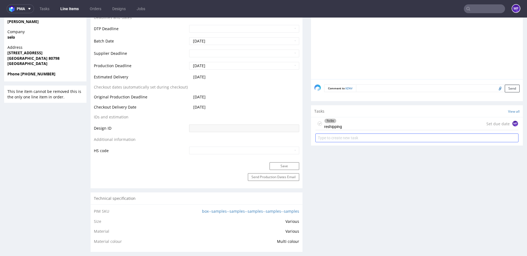
scroll to position [250, 0]
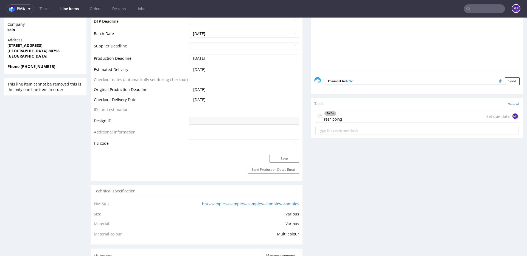
click at [347, 115] on div "To Do reshipping Set due date MF" at bounding box center [416, 116] width 203 height 13
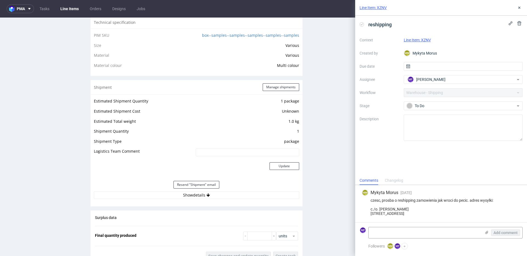
scroll to position [422, 0]
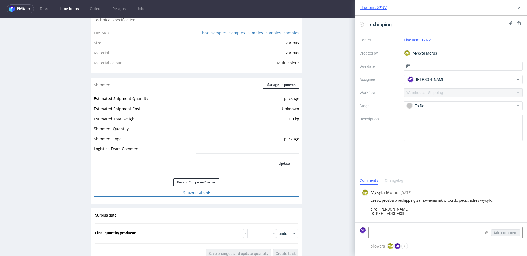
click at [192, 193] on button "Show details" at bounding box center [196, 193] width 205 height 8
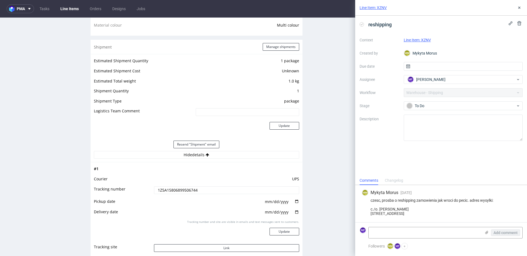
scroll to position [460, 0]
drag, startPoint x: 123, startPoint y: 188, endPoint x: 111, endPoint y: 187, distance: 11.8
click at [111, 187] on tr "Tracking number 1Z5A15806899506744" at bounding box center [196, 192] width 205 height 12
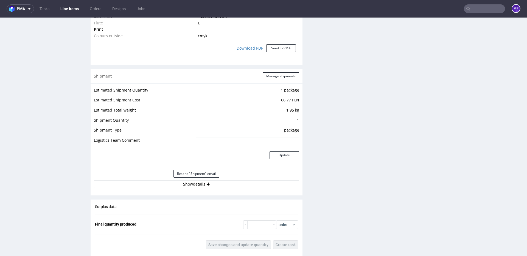
scroll to position [476, 0]
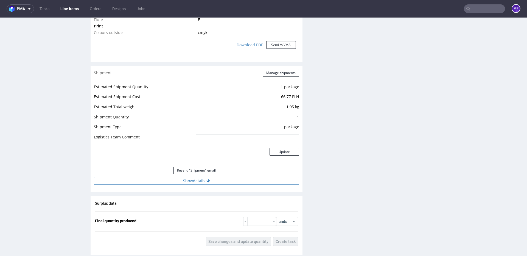
click at [195, 183] on button "Show details" at bounding box center [196, 181] width 205 height 8
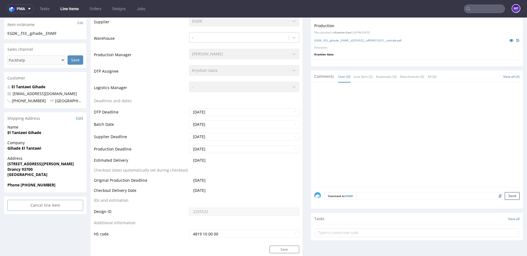
scroll to position [0, 0]
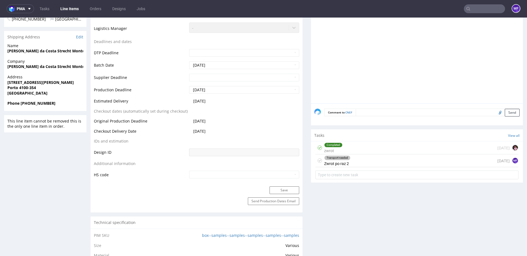
scroll to position [221, 0]
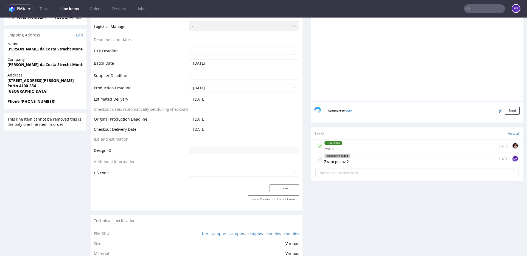
click at [337, 162] on div "Transport needed Zwrot po raz 2" at bounding box center [337, 158] width 26 height 13
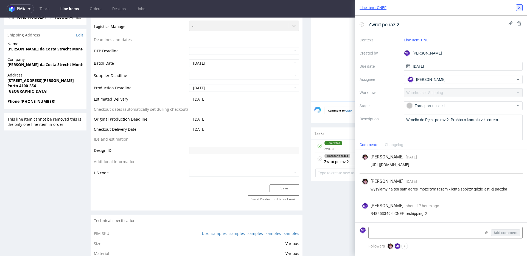
click at [522, 7] on button at bounding box center [519, 7] width 7 height 7
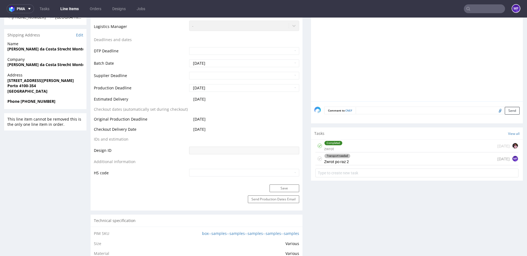
click at [364, 160] on div "Transport needed Zwrot po raz 2 7 days ago MF" at bounding box center [416, 158] width 203 height 13
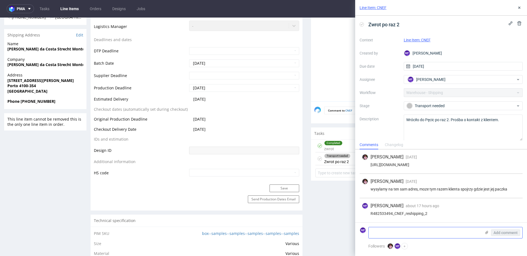
click at [396, 231] on textarea at bounding box center [424, 232] width 112 height 11
paste textarea "1Z5A15806899344642"
type textarea "1Z5A15806899344642"
click at [508, 234] on span "Add comment" at bounding box center [505, 233] width 24 height 4
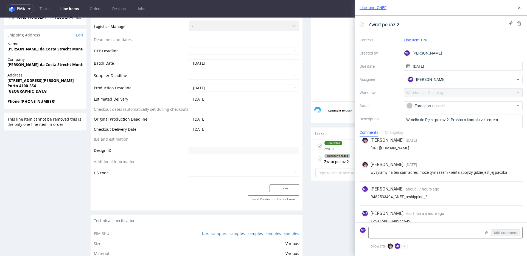
scroll to position [12, 0]
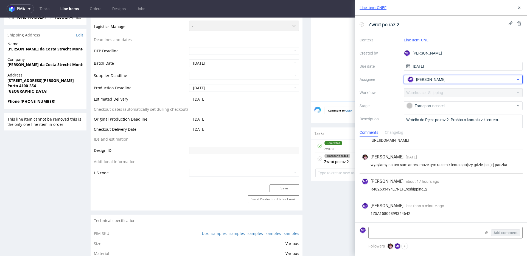
click at [438, 78] on span "Michał Fedorowicz" at bounding box center [430, 79] width 29 height 5
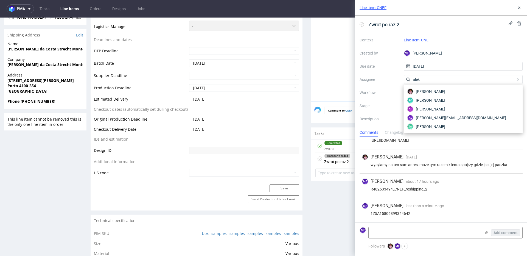
scroll to position [0, 0]
type input "alek"
click at [431, 94] on div "Aleks Ziemkowski" at bounding box center [463, 91] width 115 height 9
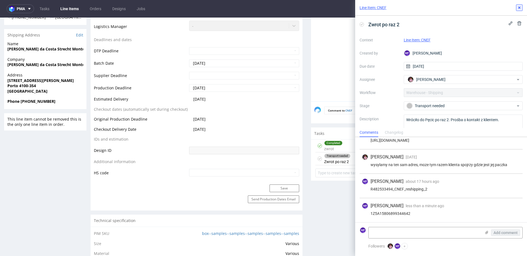
click at [519, 11] on button at bounding box center [519, 7] width 7 height 7
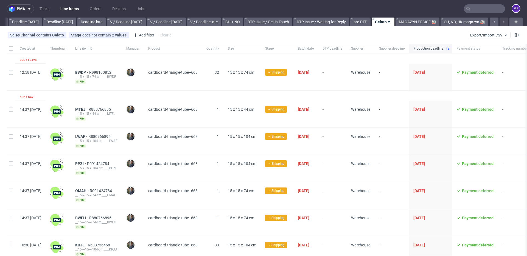
scroll to position [0, 590]
click at [469, 9] on input "text" at bounding box center [483, 8] width 41 height 9
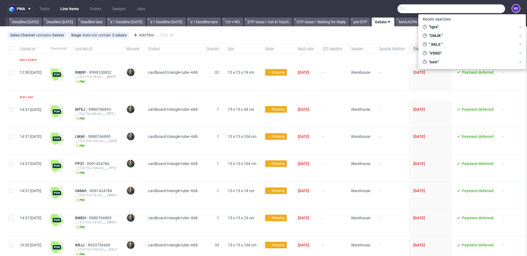
paste input "R249727337"
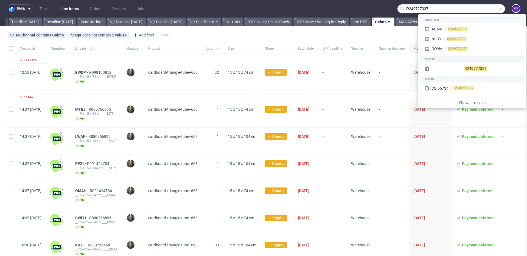
type input "R249727337"
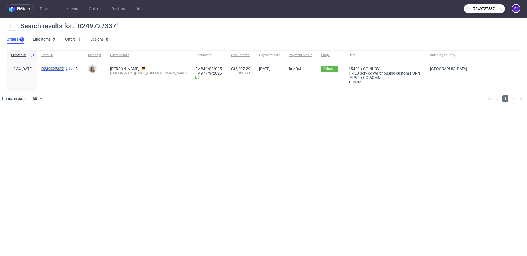
click at [64, 67] on mark "R249727337" at bounding box center [52, 69] width 22 height 4
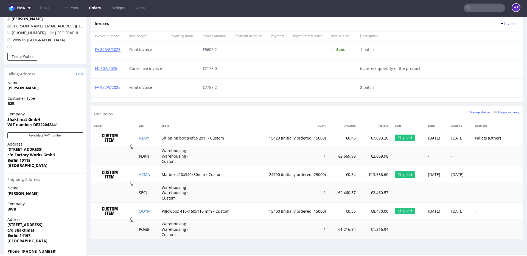
scroll to position [1, 0]
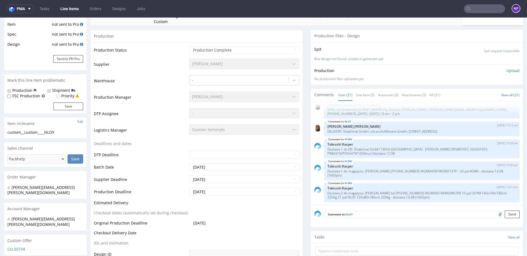
scroll to position [92, 0]
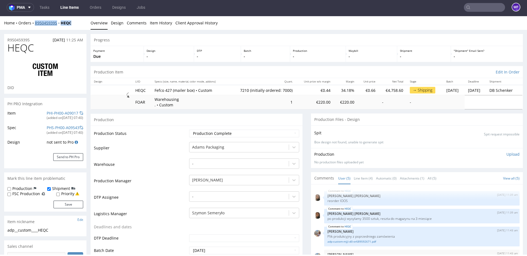
drag, startPoint x: 76, startPoint y: 24, endPoint x: 35, endPoint y: 24, distance: 41.7
click at [35, 24] on div "Home Orders R950459395 HEQC" at bounding box center [45, 22] width 82 height 5
copy div "R950459395 HEQC"
click at [241, 28] on div "Home Orders R950459395 HEQC Overview Design Comments Item History Client Approv…" at bounding box center [263, 23] width 527 height 14
